Goal: Complete application form: Complete application form

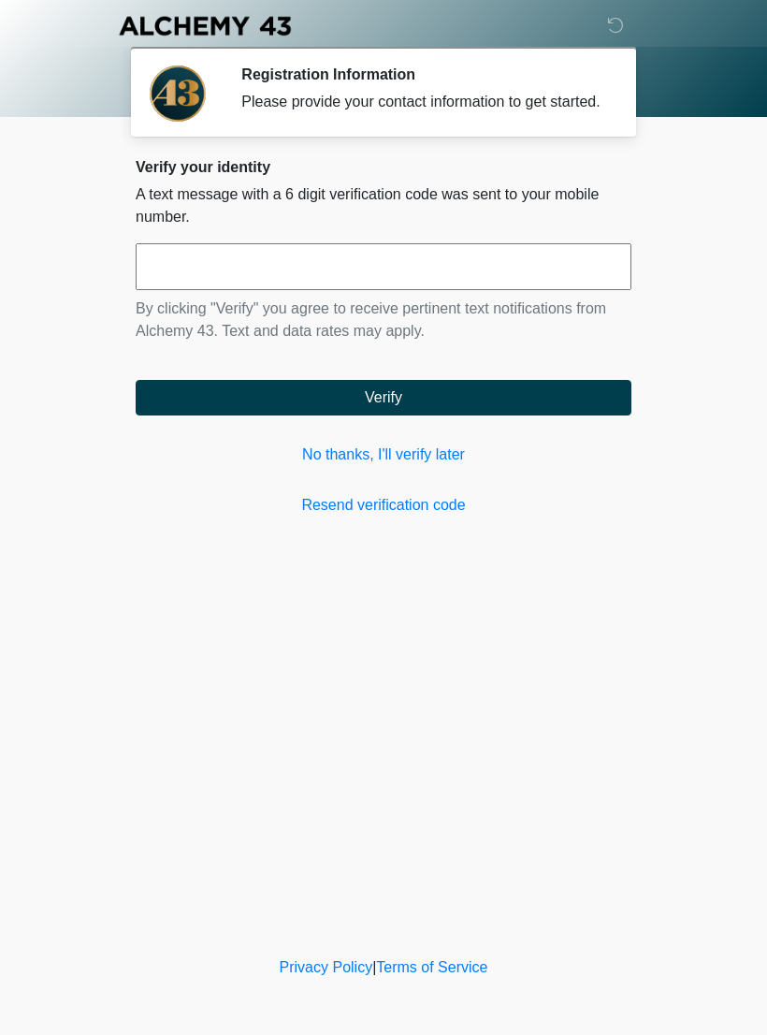
click at [535, 290] on input "text" at bounding box center [384, 266] width 496 height 47
type input "******"
click at [543, 404] on button "Verify" at bounding box center [384, 398] width 496 height 36
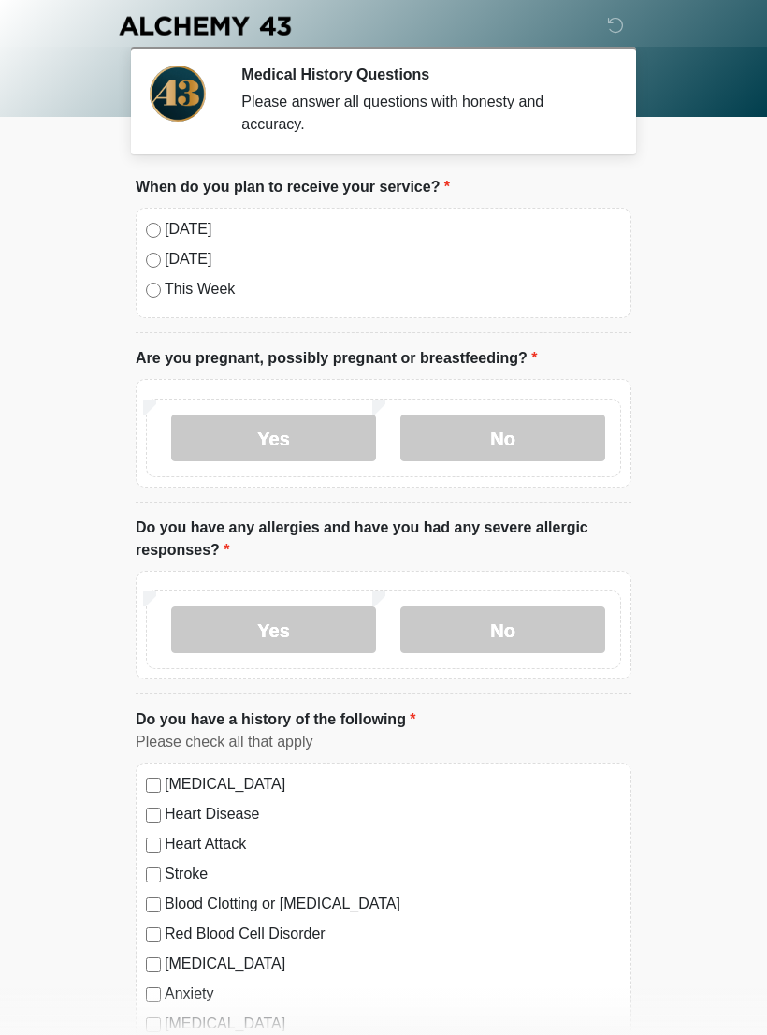
click at [568, 450] on label "No" at bounding box center [502, 438] width 205 height 47
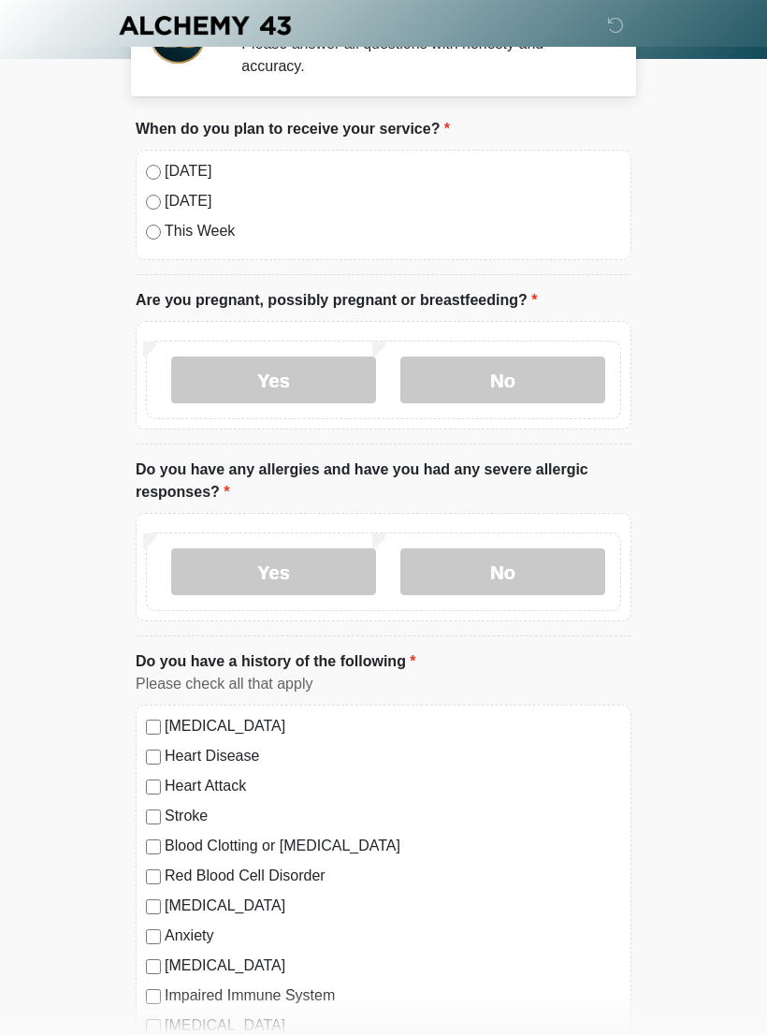
click at [216, 564] on label "Yes" at bounding box center [273, 572] width 205 height 47
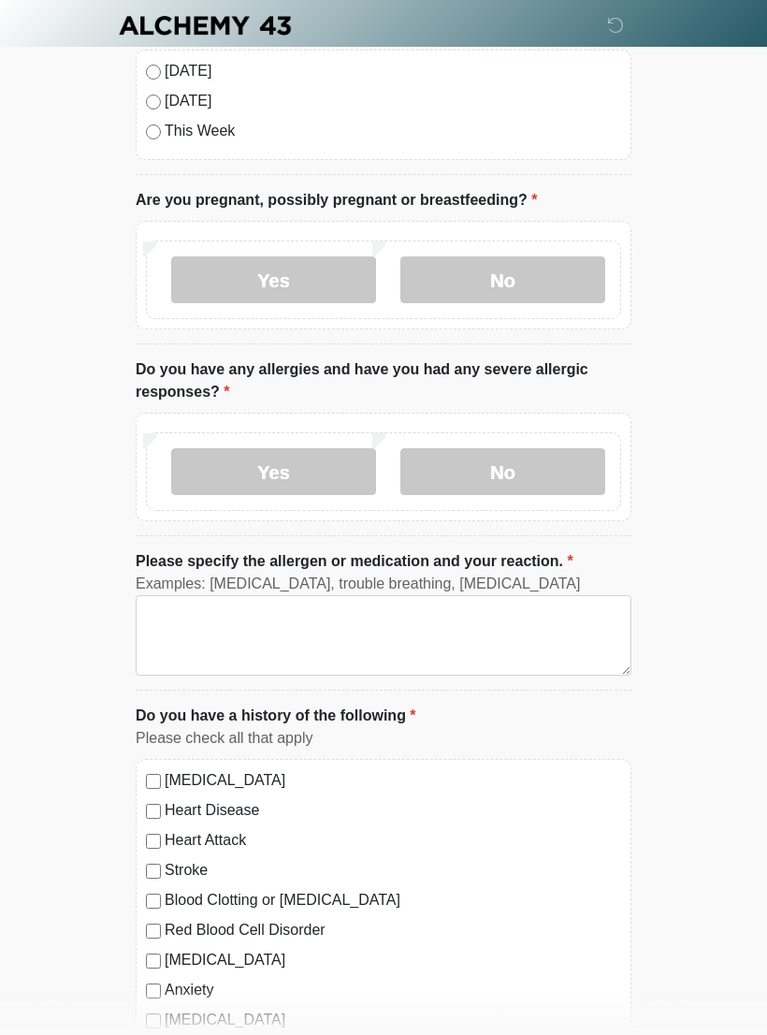
scroll to position [158, 0]
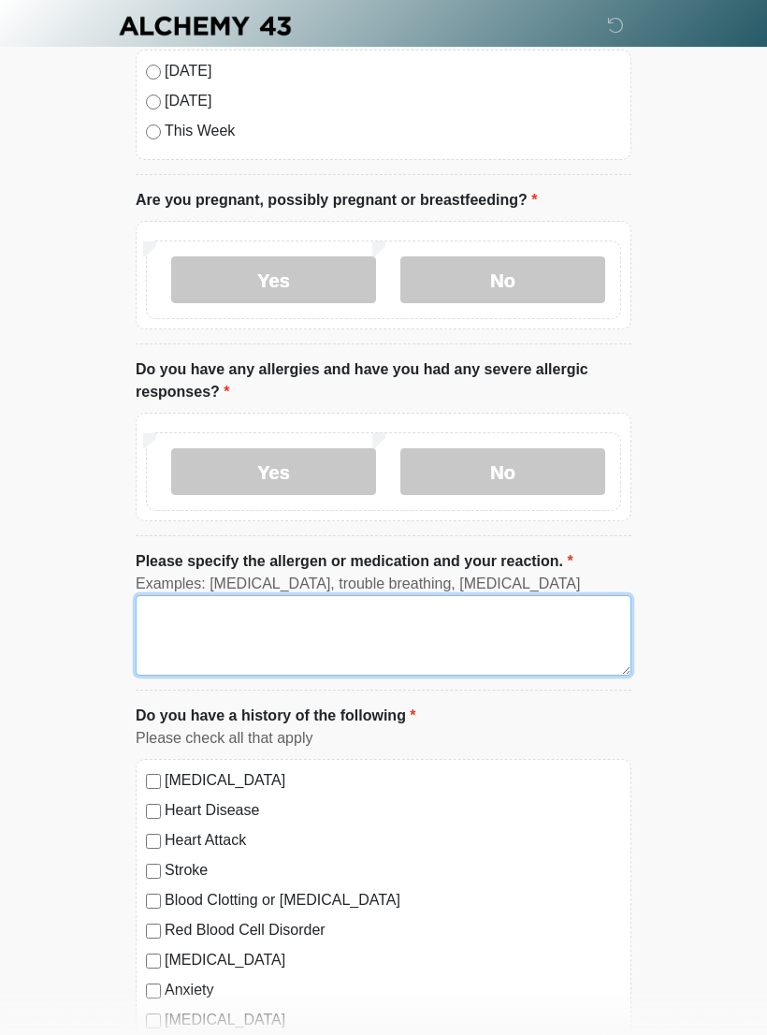
click at [550, 631] on textarea "Please specify the allergen or medication and your reaction." at bounding box center [384, 635] width 496 height 80
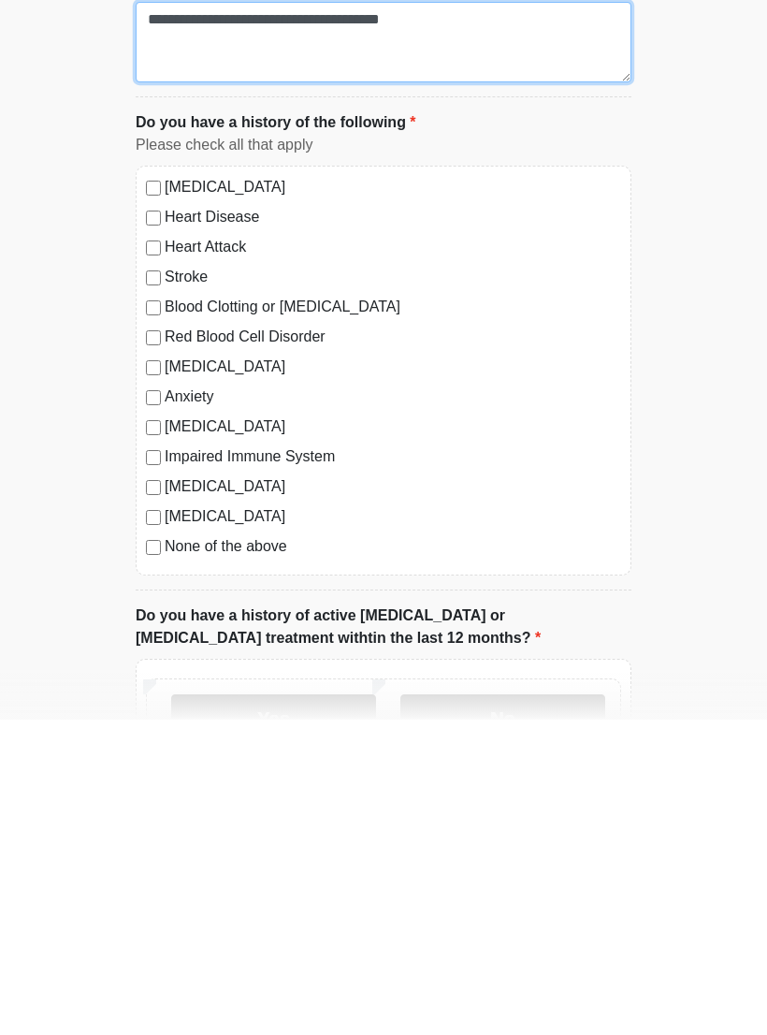
type textarea "**********"
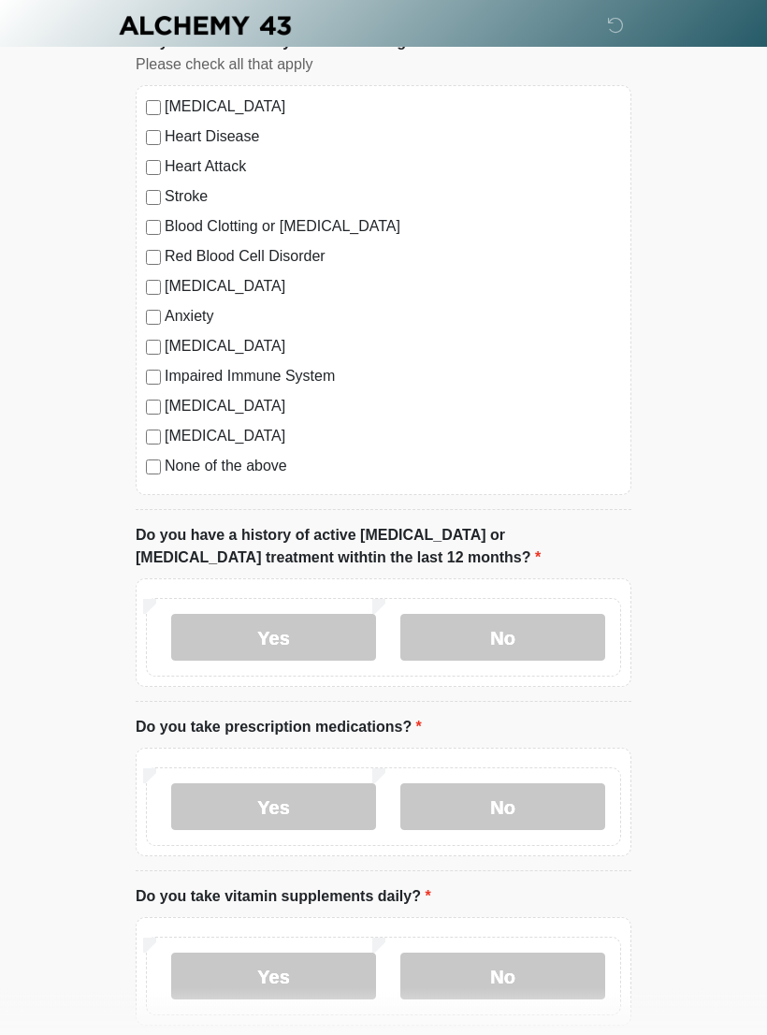
scroll to position [834, 0]
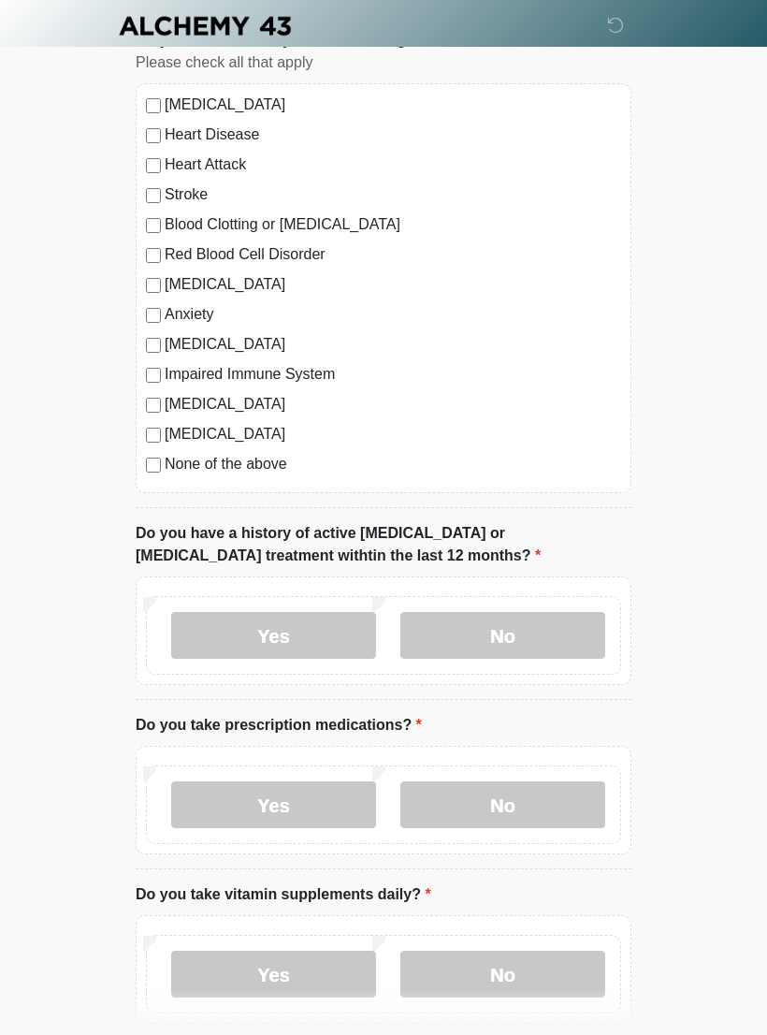
click at [569, 618] on label "No" at bounding box center [502, 635] width 205 height 47
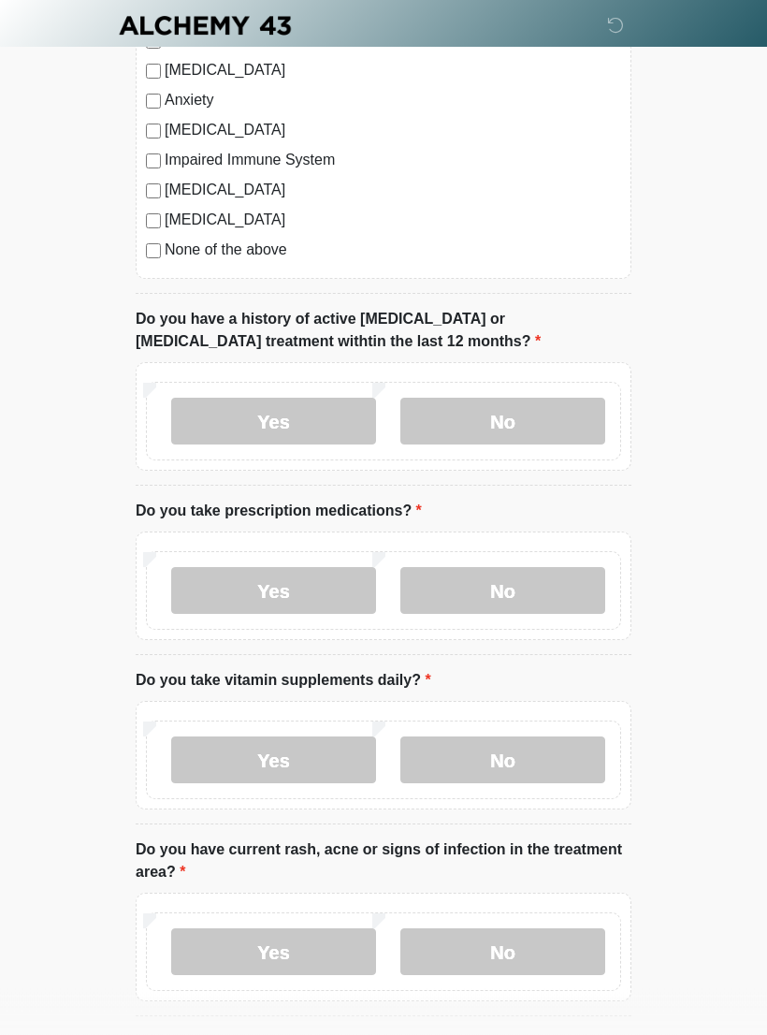
click at [217, 586] on label "Yes" at bounding box center [273, 591] width 205 height 47
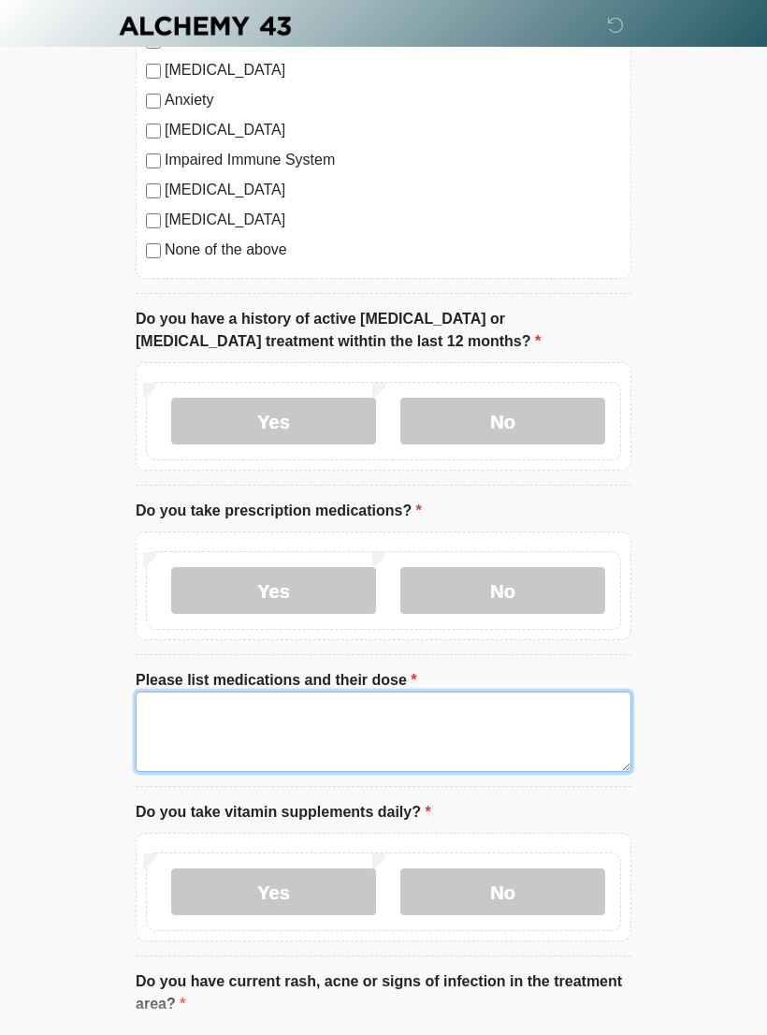
click at [528, 700] on textarea "Please list medications and their dose" at bounding box center [384, 731] width 496 height 80
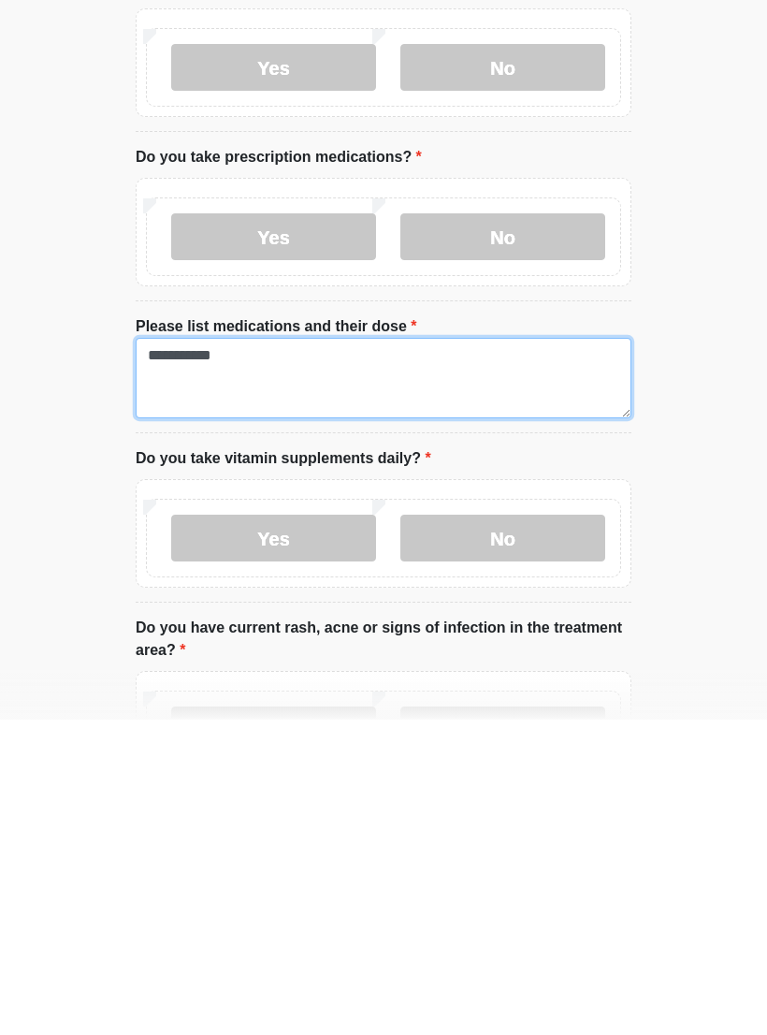
type textarea "**********"
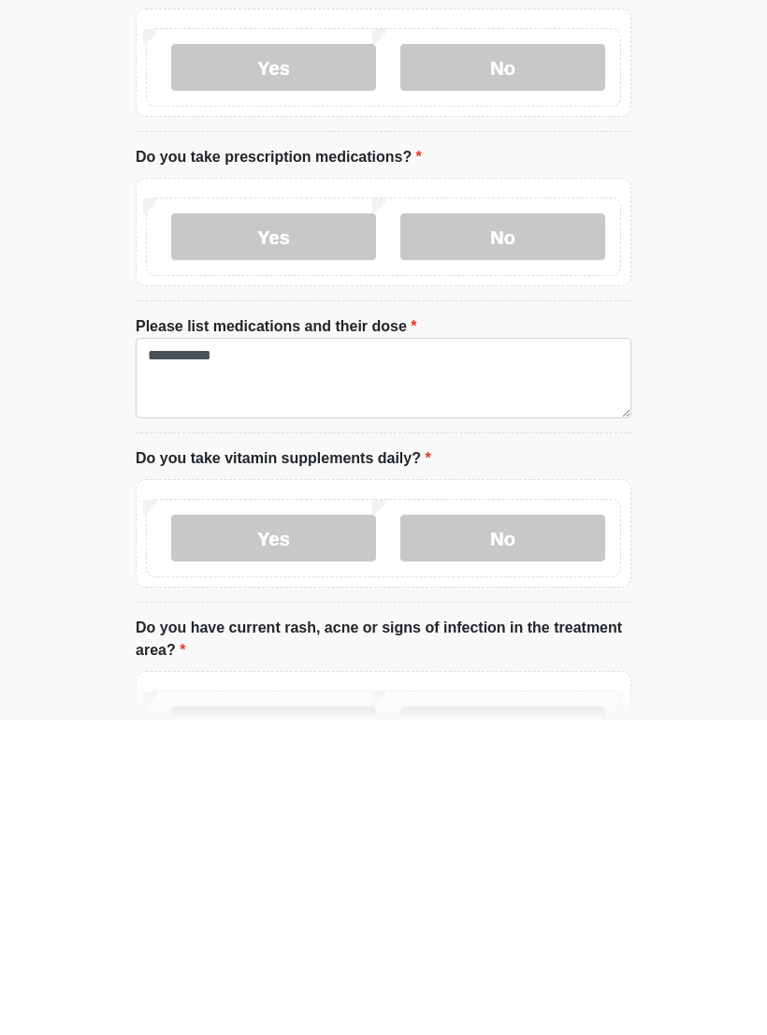
click at [223, 830] on label "Yes" at bounding box center [273, 853] width 205 height 47
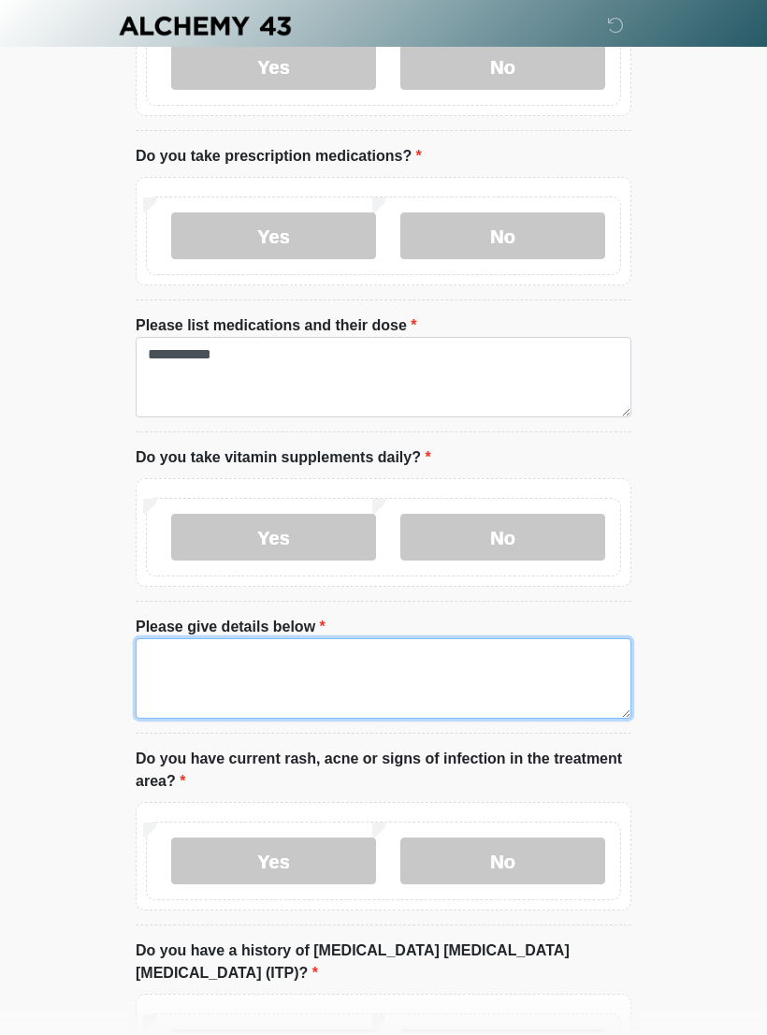
click at [550, 673] on textarea "Please give details below" at bounding box center [384, 678] width 496 height 80
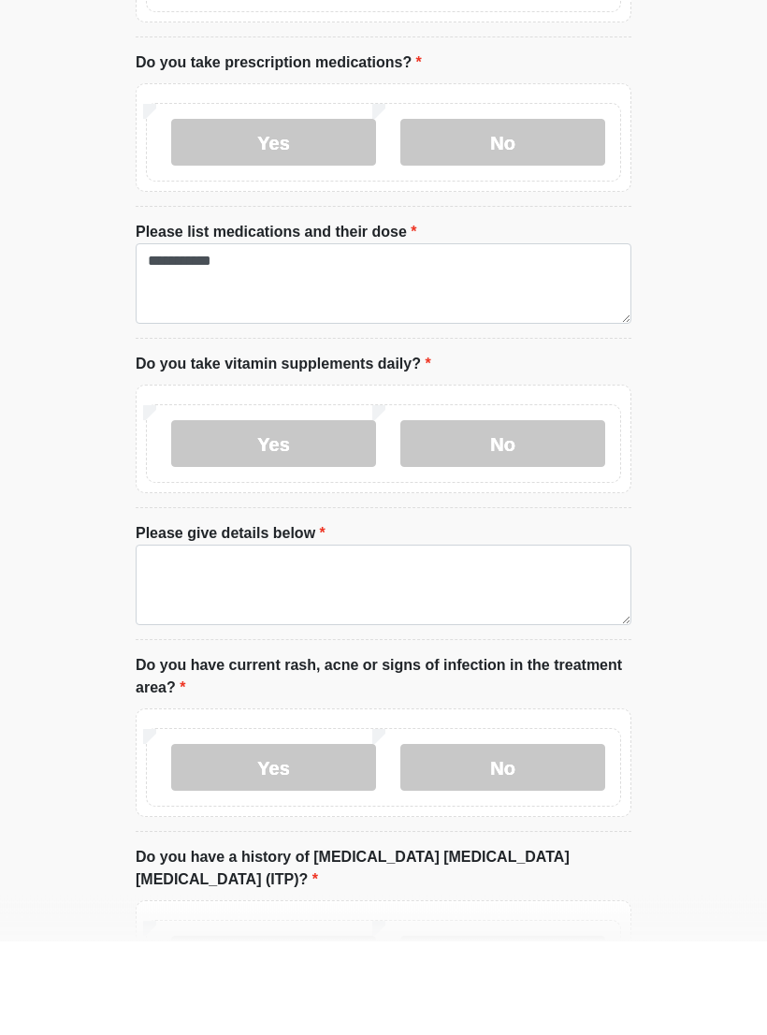
click at [582, 515] on label "No" at bounding box center [502, 538] width 205 height 47
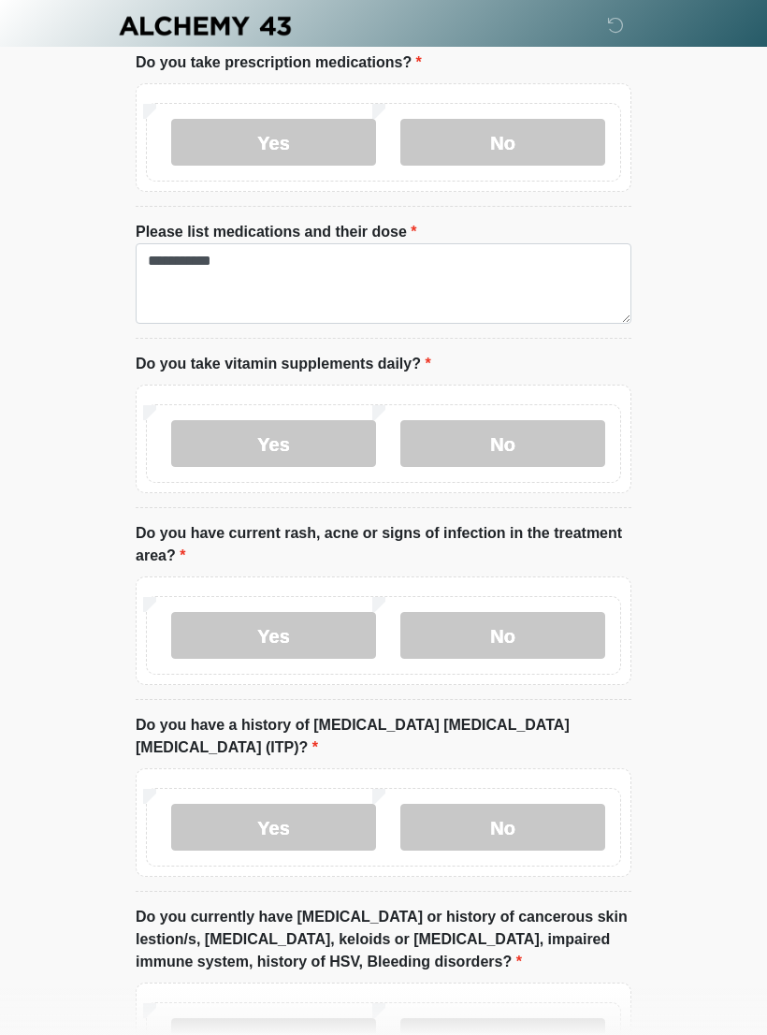
click at [568, 626] on label "No" at bounding box center [502, 635] width 205 height 47
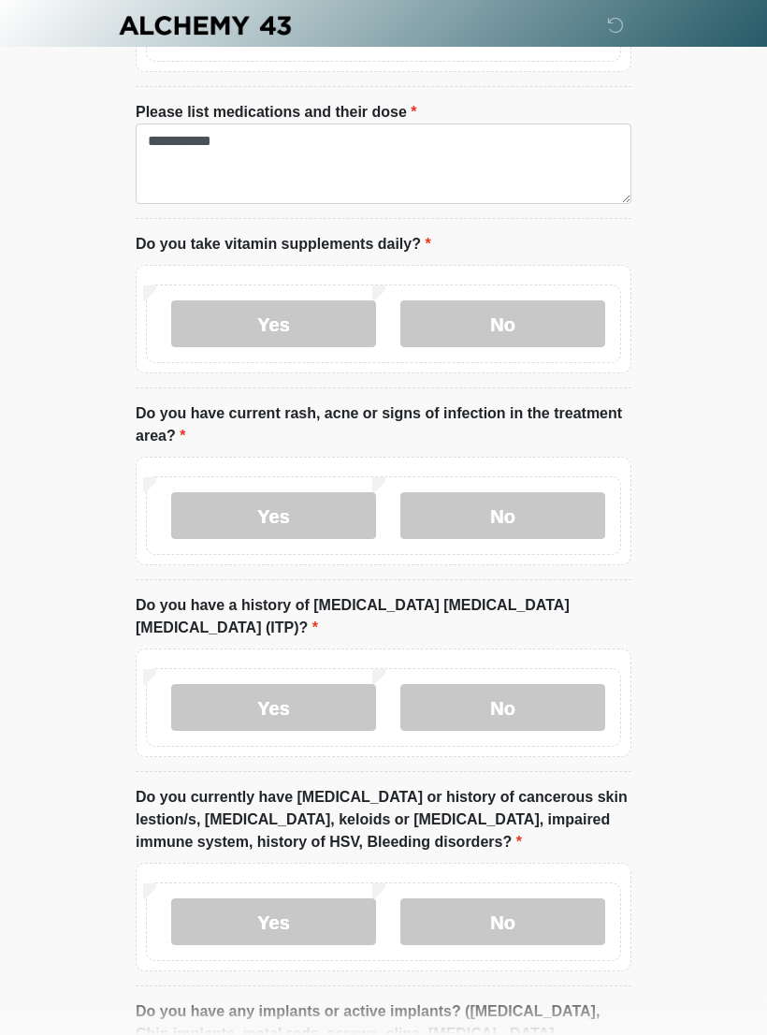
scroll to position [1616, 0]
click at [563, 684] on label "No" at bounding box center [502, 707] width 205 height 47
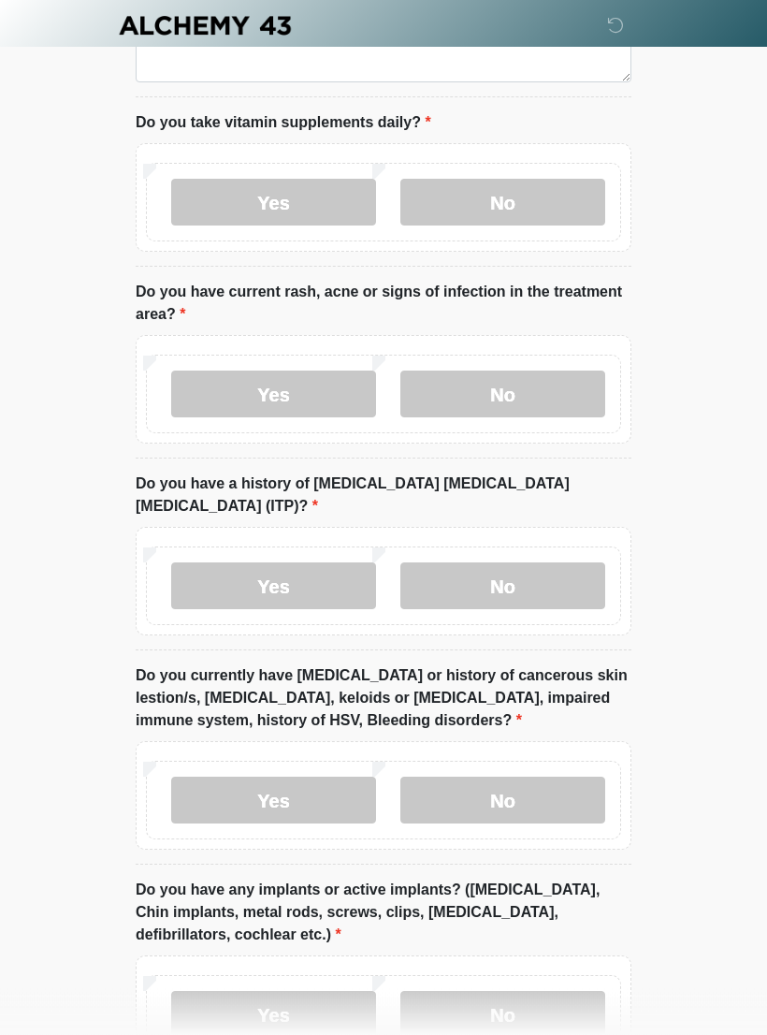
scroll to position [1738, 0]
click at [549, 777] on label "No" at bounding box center [502, 800] width 205 height 47
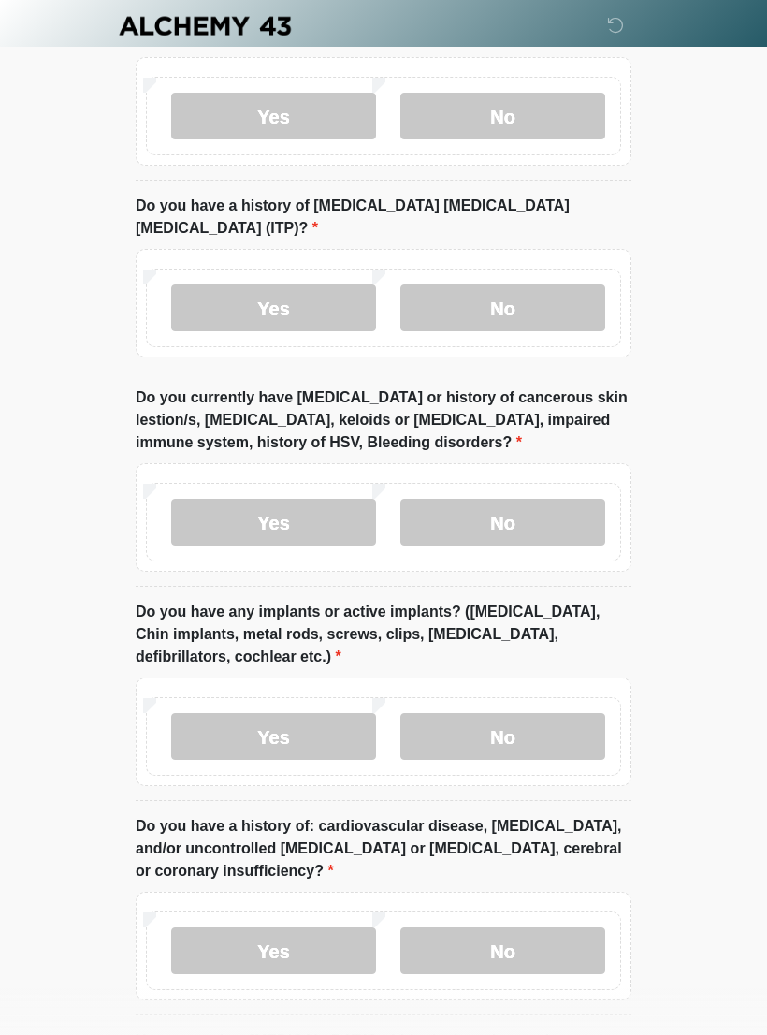
scroll to position [2085, 0]
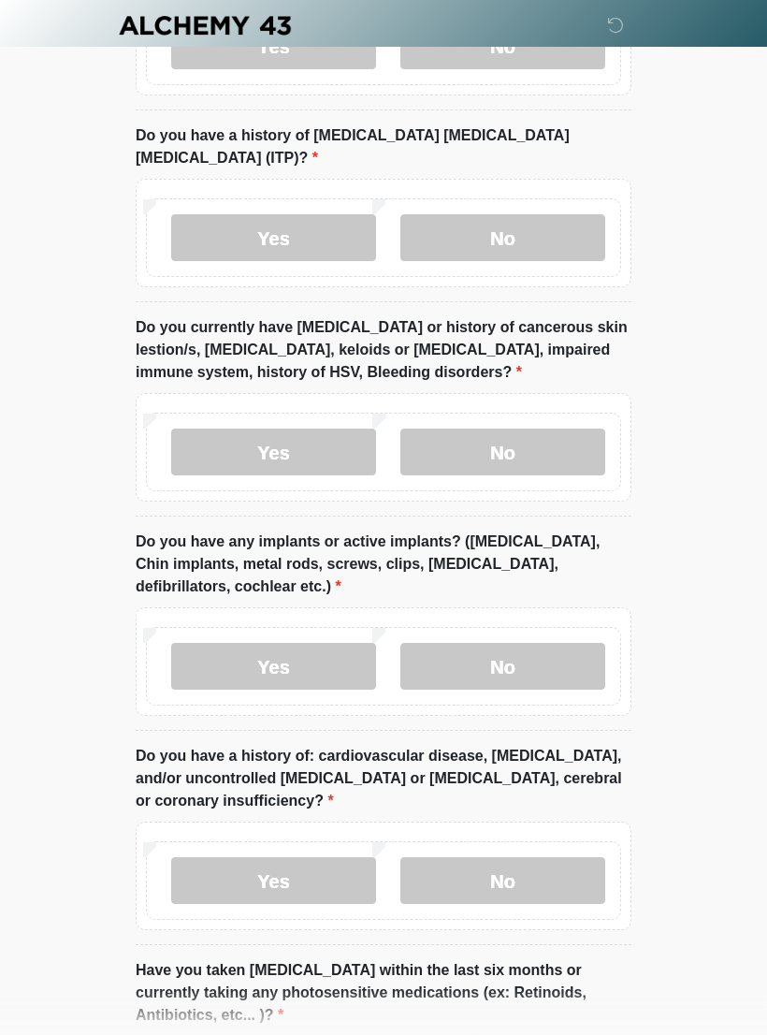
click at [560, 646] on label "No" at bounding box center [502, 667] width 205 height 47
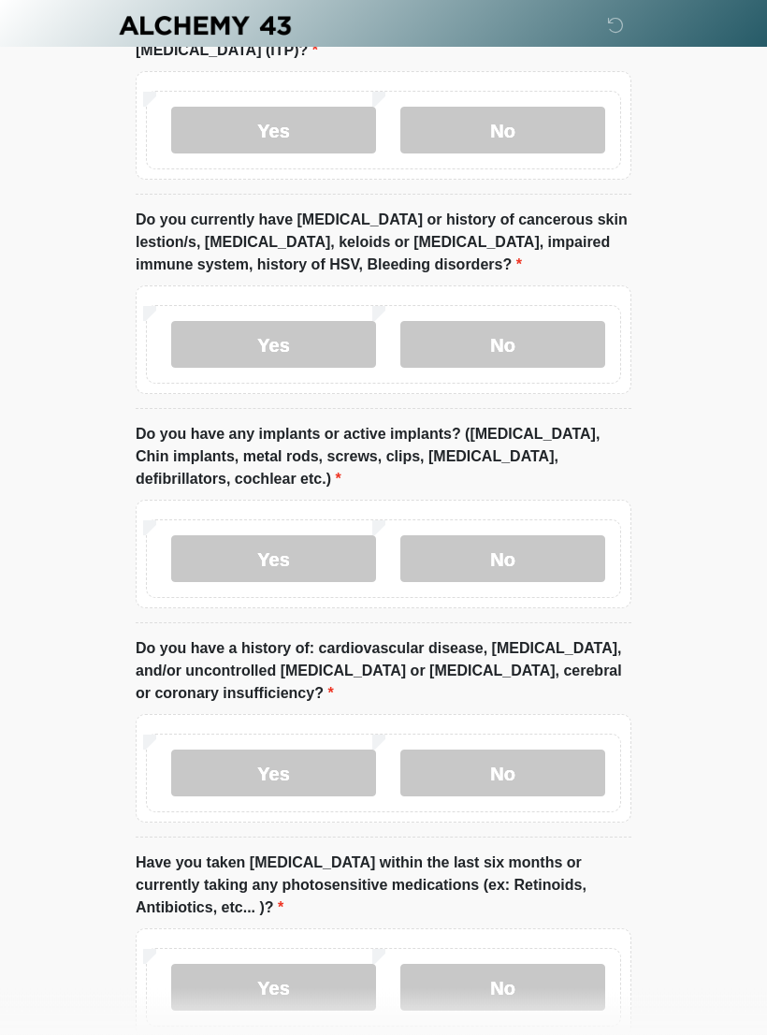
scroll to position [2194, 0]
click at [209, 534] on label "Yes" at bounding box center [273, 557] width 205 height 47
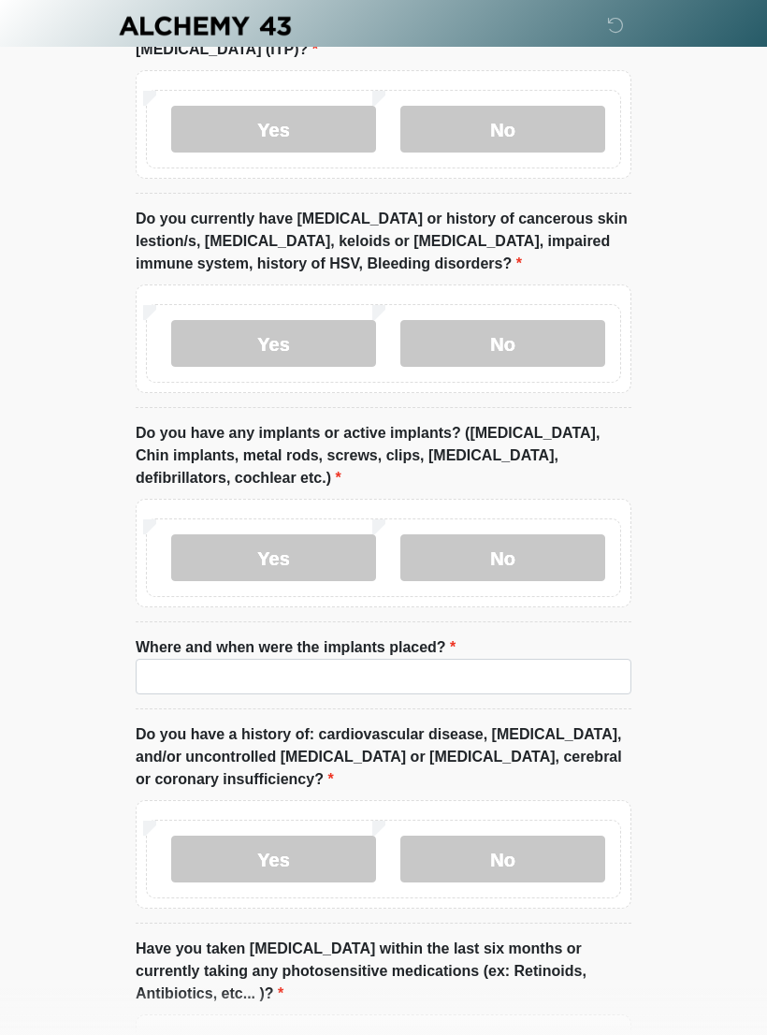
click at [560, 534] on label "No" at bounding box center [502, 557] width 205 height 47
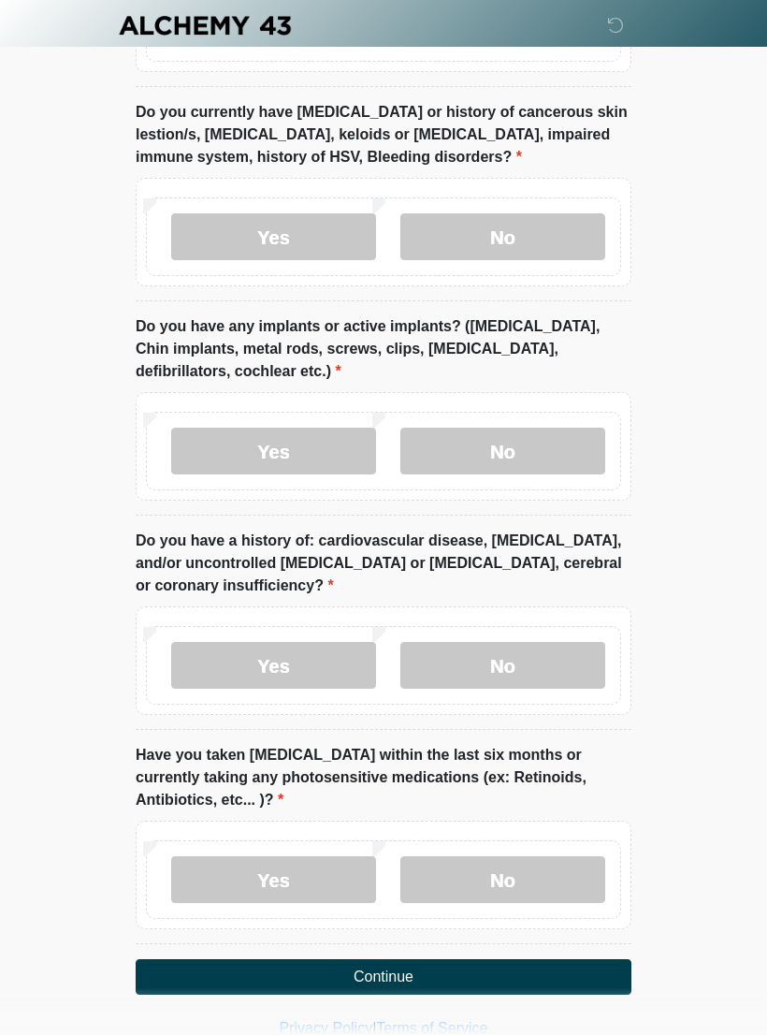
scroll to position [2301, 0]
click at [558, 642] on label "No" at bounding box center [502, 665] width 205 height 47
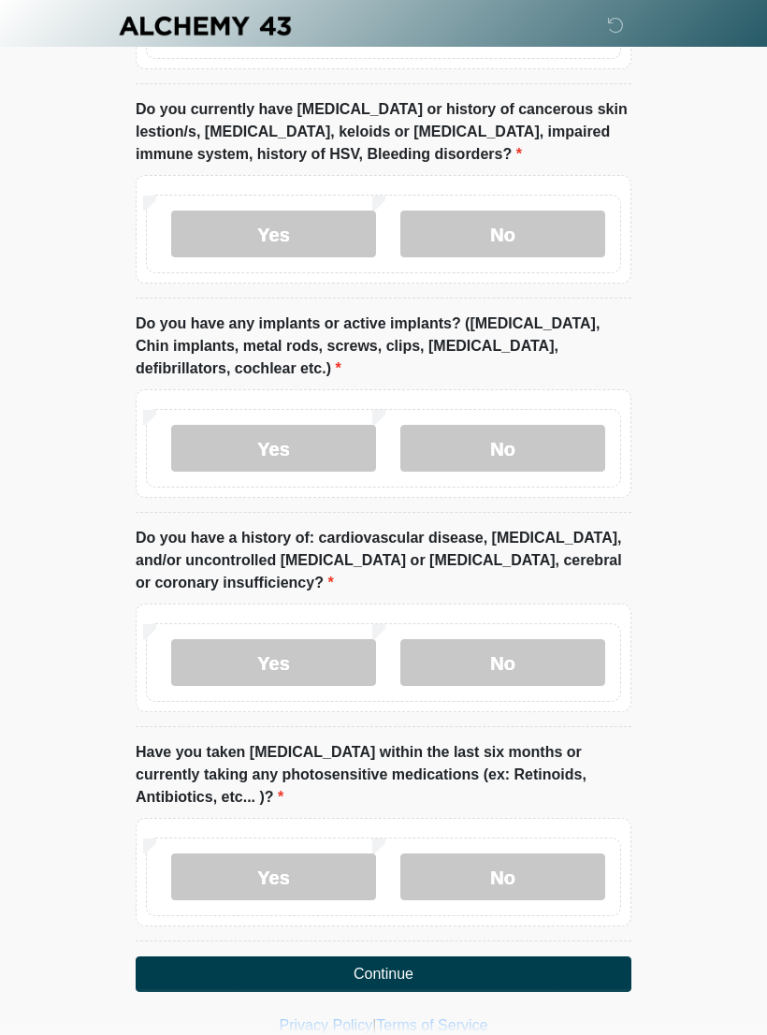
click at [529, 865] on label "No" at bounding box center [502, 876] width 205 height 47
click at [542, 956] on button "Continue" at bounding box center [384, 974] width 496 height 36
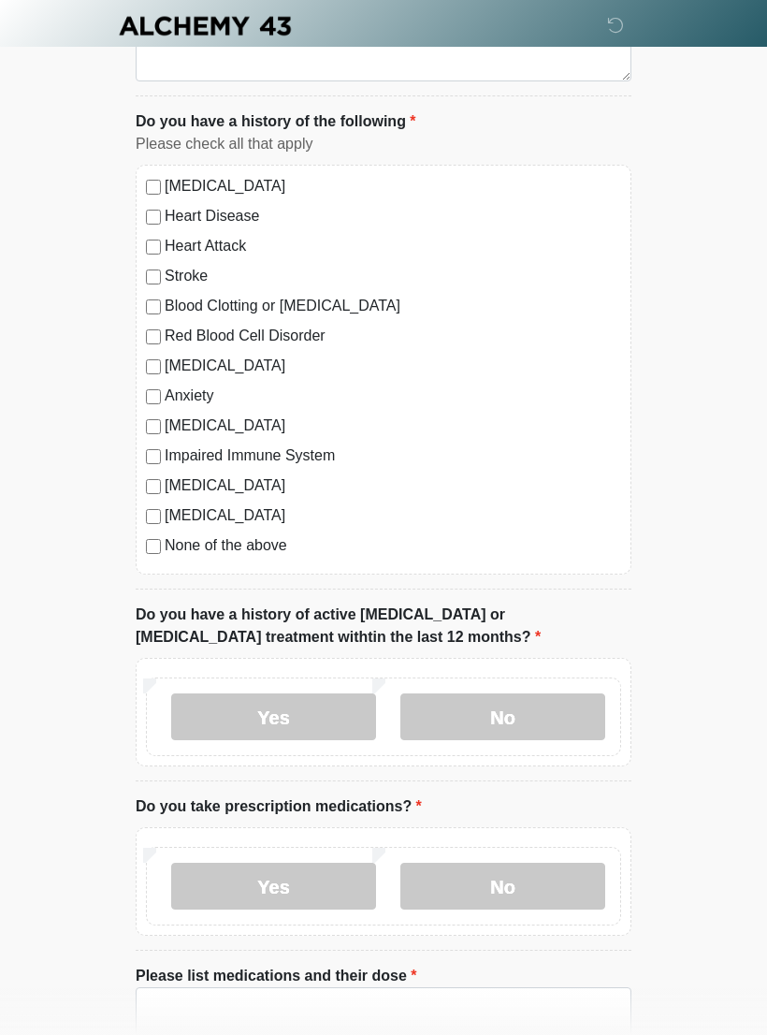
scroll to position [0, 0]
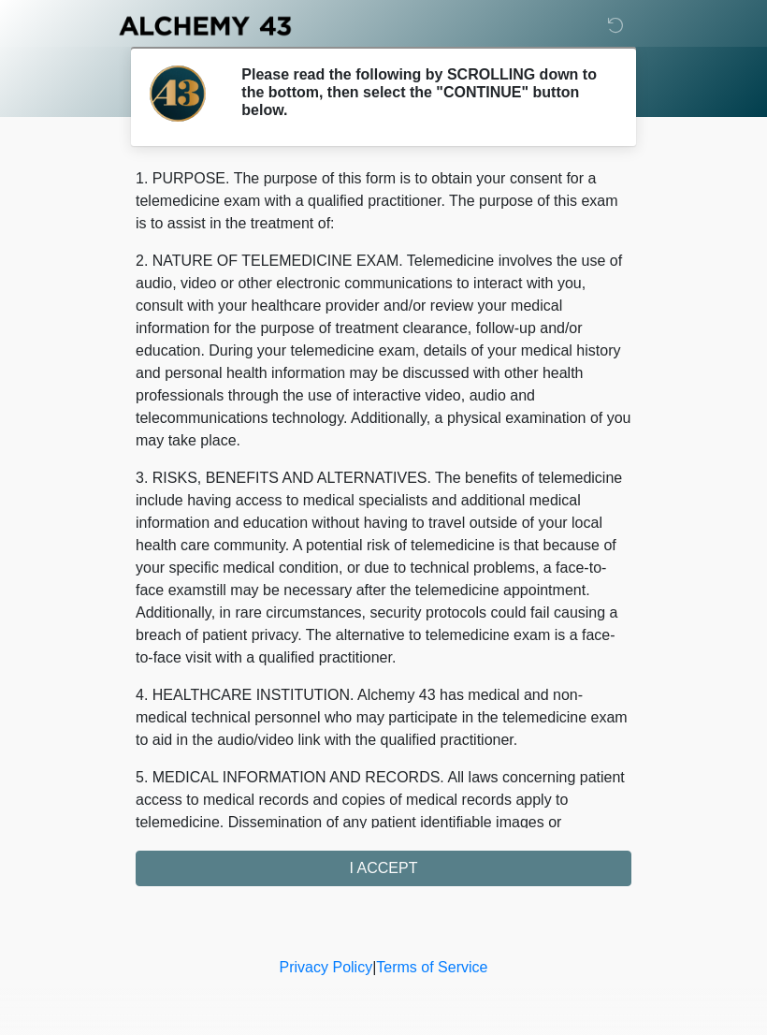
click at [500, 868] on div "1. PURPOSE. The purpose of this form is to obtain your consent for a telemedici…" at bounding box center [384, 526] width 496 height 719
click at [423, 869] on div "1. PURPOSE. The purpose of this form is to obtain your consent for a telemedici…" at bounding box center [384, 526] width 496 height 719
click at [414, 875] on div "1. PURPOSE. The purpose of this form is to obtain your consent for a telemedici…" at bounding box center [384, 526] width 496 height 719
click at [420, 866] on div "1. PURPOSE. The purpose of this form is to obtain your consent for a telemedici…" at bounding box center [384, 526] width 496 height 719
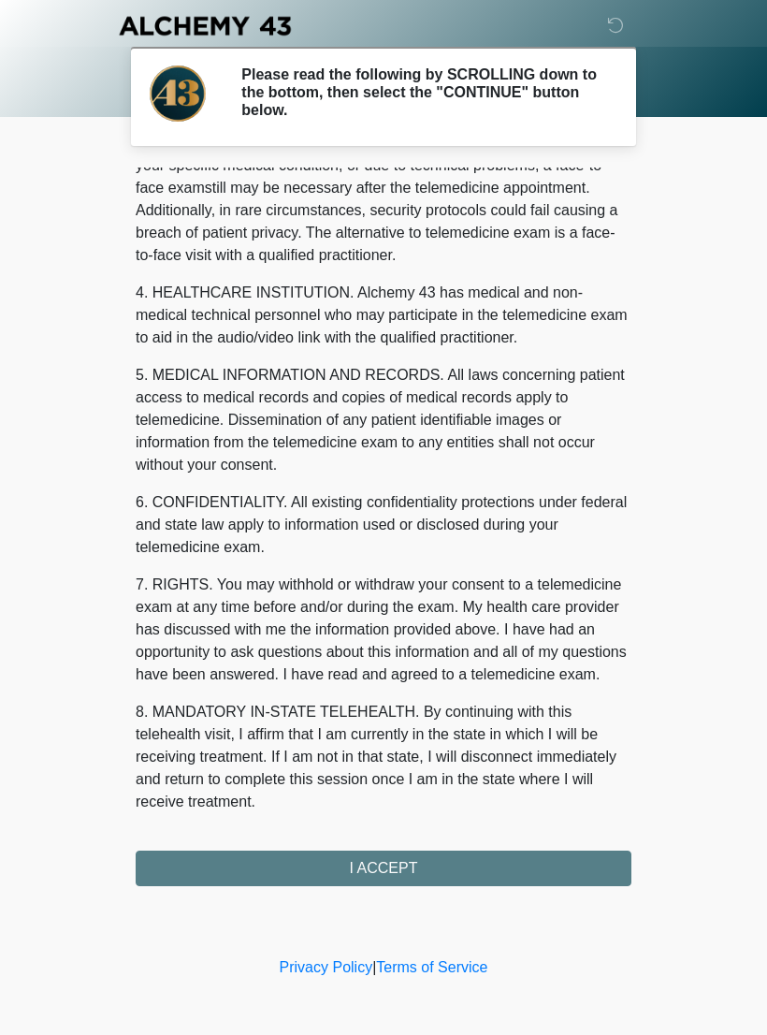
scroll to position [425, 0]
click at [485, 865] on button "I ACCEPT" at bounding box center [384, 869] width 496 height 36
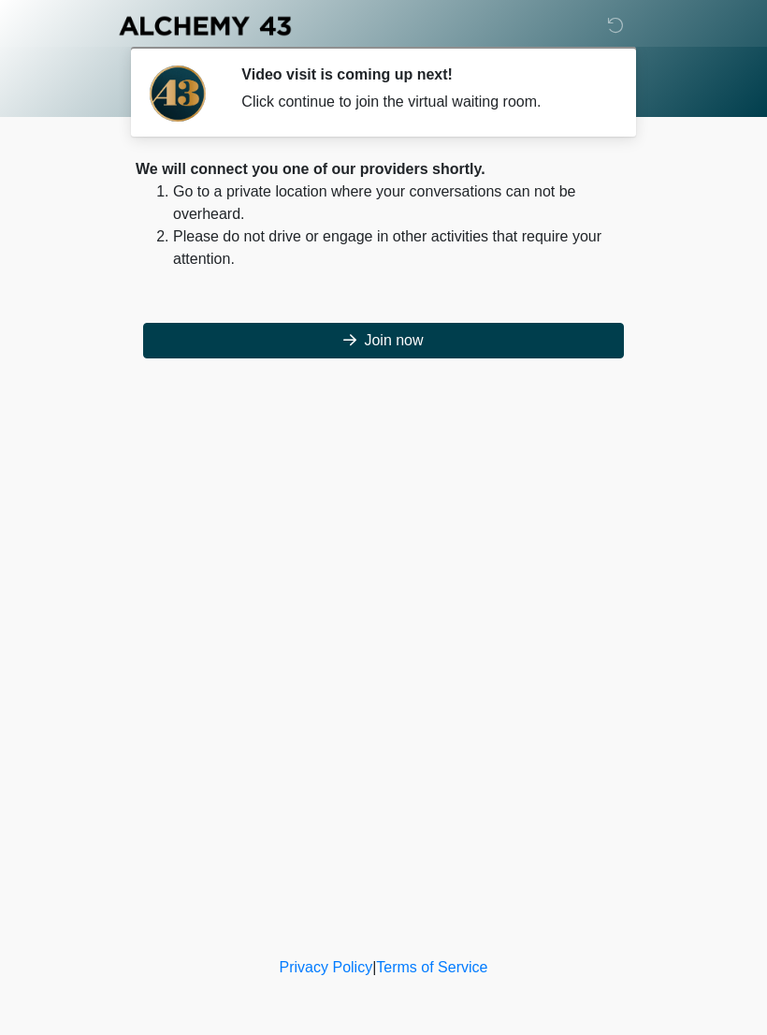
click at [513, 339] on button "Join now" at bounding box center [383, 341] width 481 height 36
